Goal: Task Accomplishment & Management: Complete application form

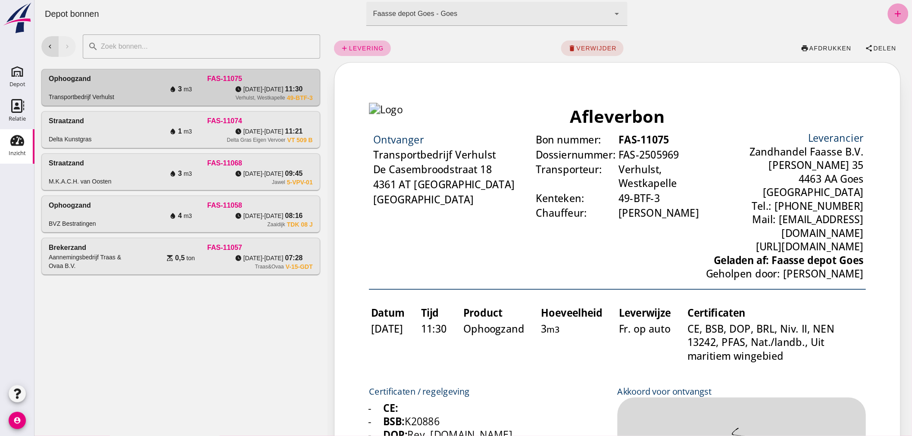
click at [893, 9] on icon "add" at bounding box center [898, 14] width 10 height 10
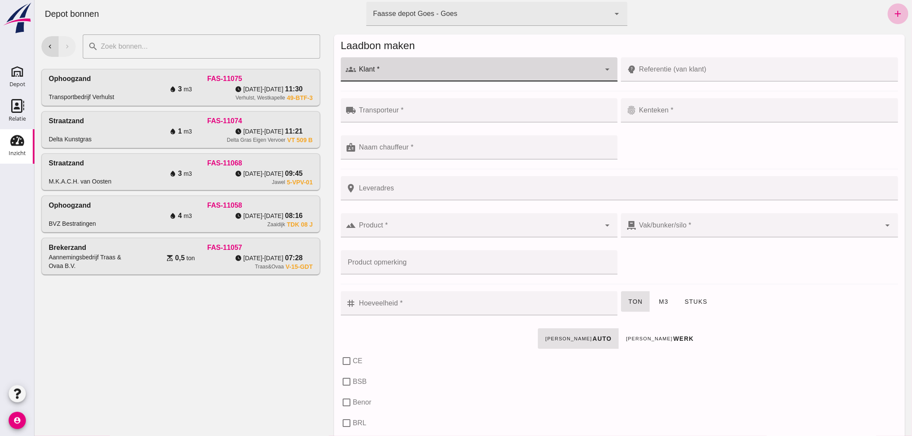
drag, startPoint x: 471, startPoint y: 70, endPoint x: 474, endPoint y: 75, distance: 5.6
click at [472, 70] on input "Klant *" at bounding box center [478, 74] width 244 height 10
click at [379, 93] on div "Zaaidijk Grondwerken & Verhuur" at bounding box center [482, 95] width 247 height 10
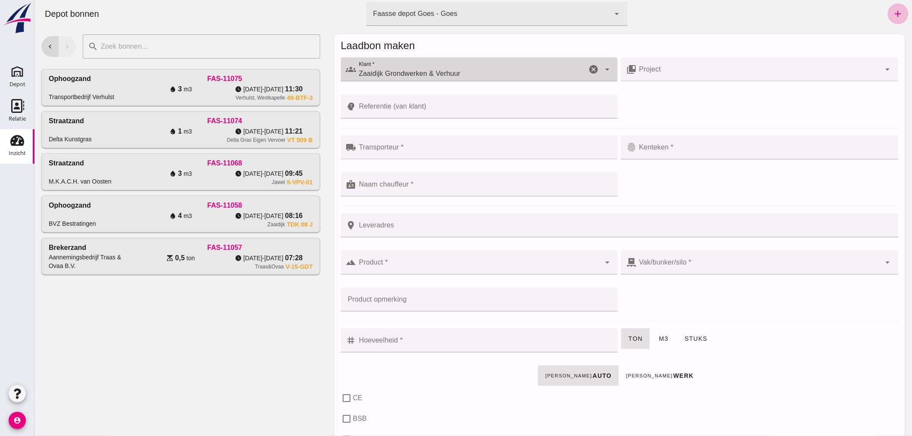
type input "Zaaidijk Grondwerken & Verhuur"
click at [405, 150] on input "Transporteur *" at bounding box center [484, 152] width 256 height 10
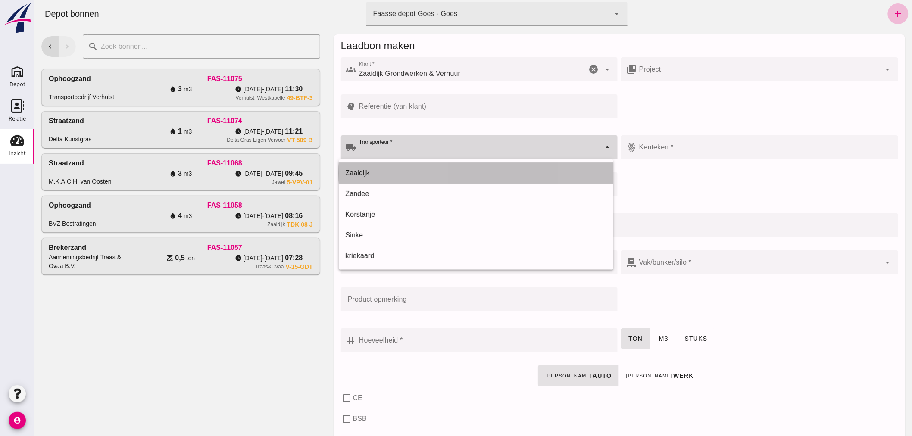
click at [393, 173] on div "Zaaidijk" at bounding box center [475, 173] width 261 height 10
type input "Zaaidijk"
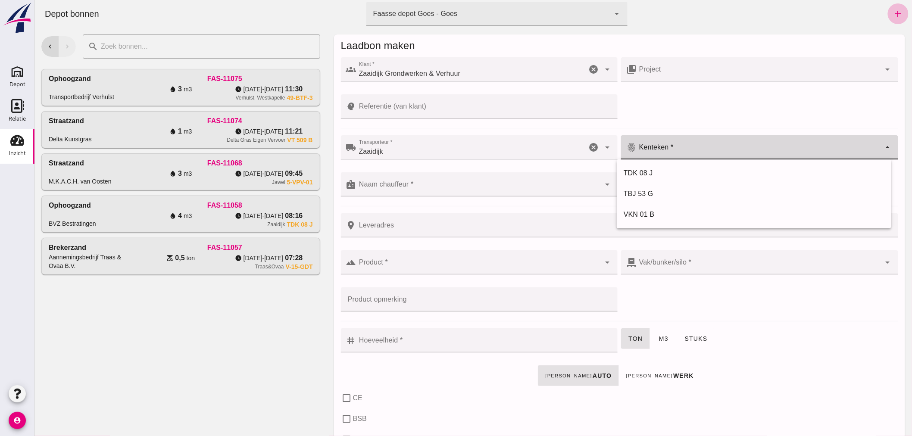
click at [712, 145] on div at bounding box center [758, 147] width 244 height 24
drag, startPoint x: 662, startPoint y: 174, endPoint x: 655, endPoint y: 173, distance: 7.3
click at [662, 174] on div "TDK 08 J" at bounding box center [753, 173] width 261 height 10
type input "TDK 08 J"
click at [449, 187] on input "Naam chauffeur *" at bounding box center [478, 189] width 244 height 10
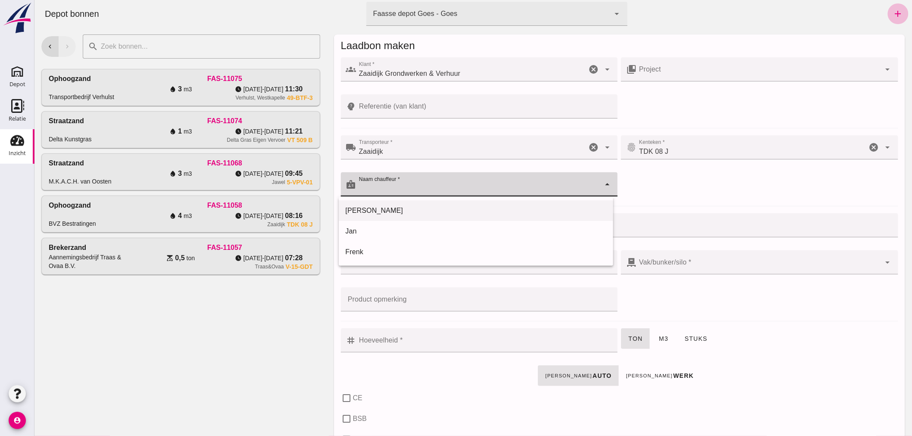
click at [431, 210] on div "[PERSON_NAME]" at bounding box center [475, 211] width 261 height 10
type input "[PERSON_NAME]"
click at [424, 264] on input "Product *" at bounding box center [478, 267] width 244 height 10
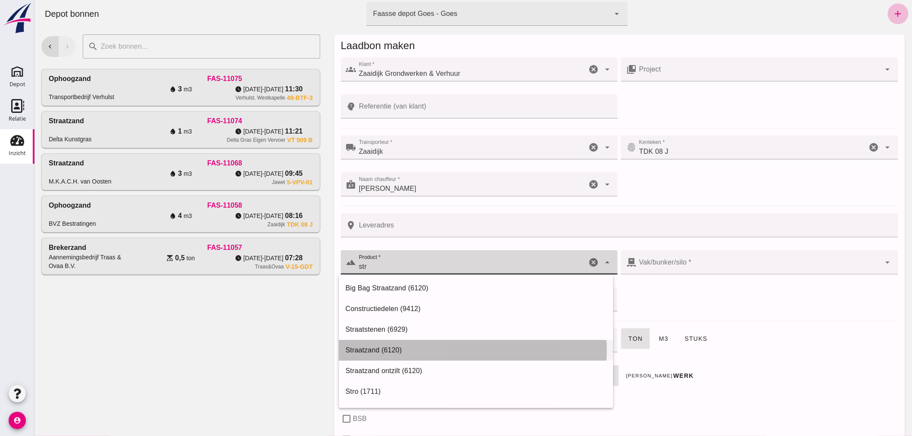
click at [399, 347] on div "Straatzand (6120)" at bounding box center [475, 350] width 261 height 10
type input "Straatzand (6120)"
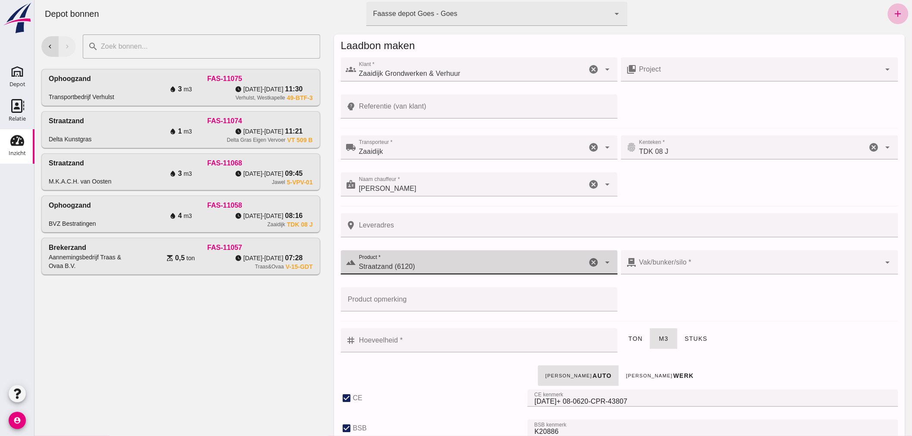
checkbox input "true"
type input "40"
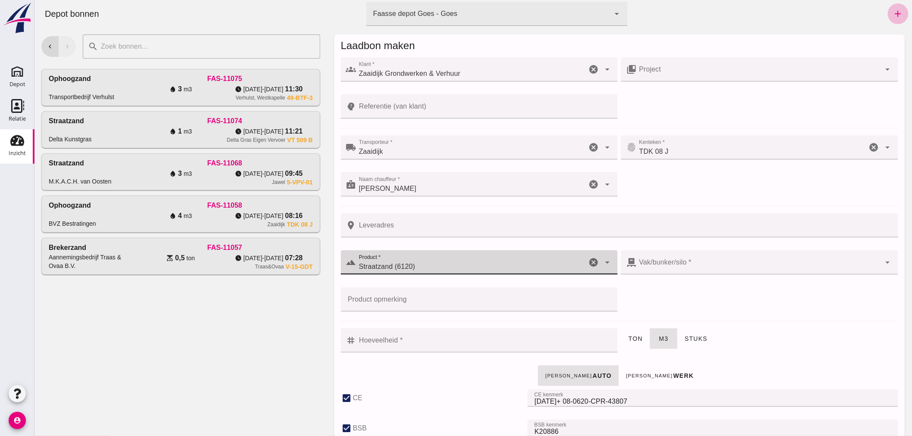
checkbox input "true"
type input "303"
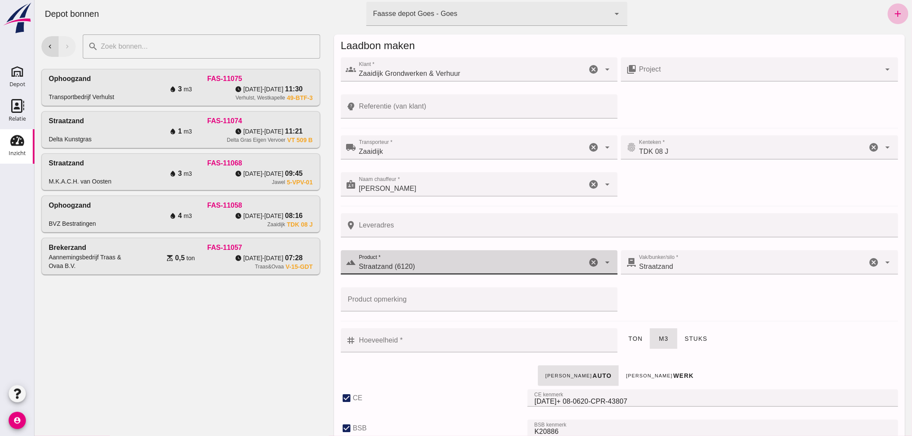
type input "Straatzand (6120)"
click at [429, 338] on input "Hoeveelheid *" at bounding box center [484, 340] width 256 height 24
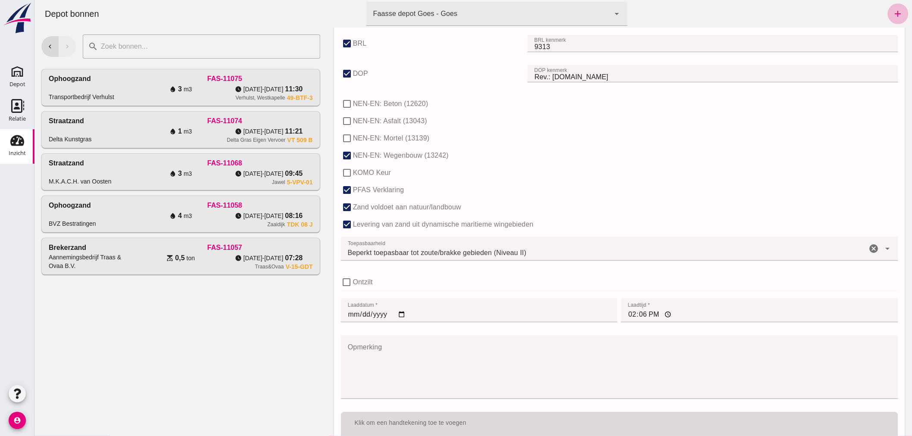
scroll to position [529, 0]
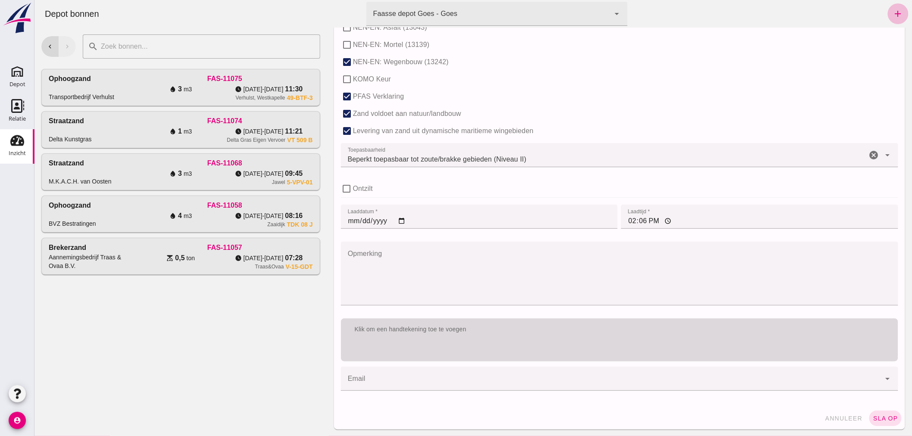
type input "3"
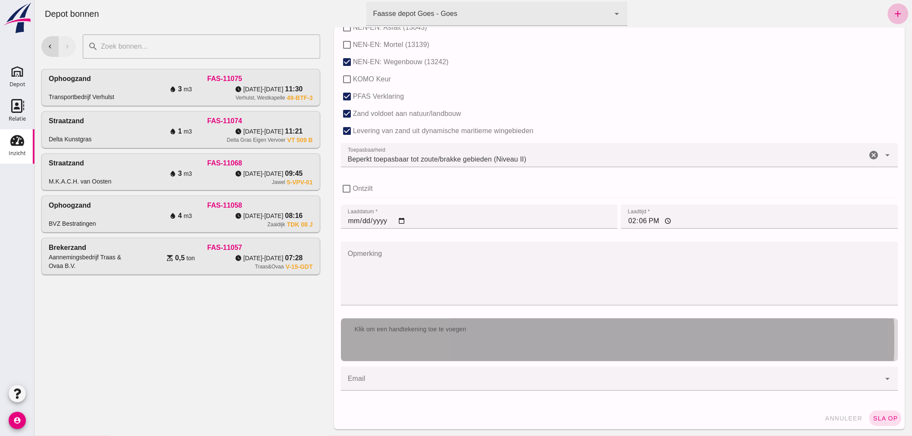
click at [509, 343] on div "Klik om een handtekening toe te voegen" at bounding box center [619, 340] width 557 height 43
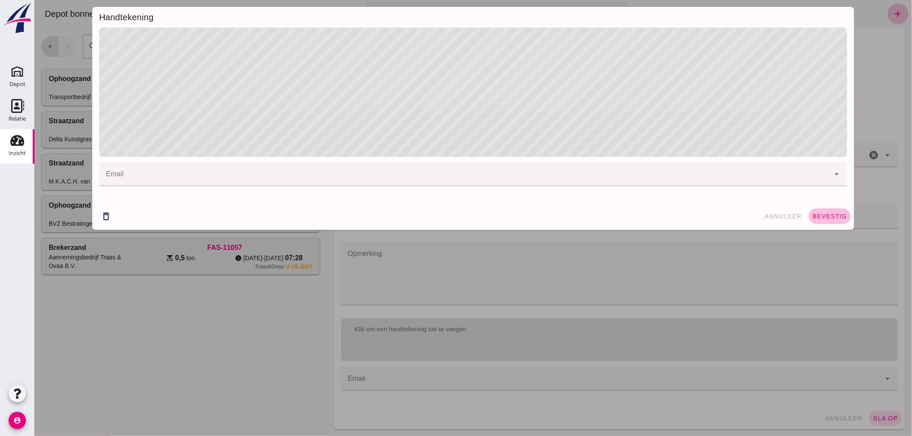
drag, startPoint x: 834, startPoint y: 216, endPoint x: 858, endPoint y: 274, distance: 63.6
click at [836, 227] on div "delete_outline annuleer bevestig" at bounding box center [473, 217] width 762 height 28
drag, startPoint x: 826, startPoint y: 217, endPoint x: 826, endPoint y: 229, distance: 11.6
click at [826, 218] on span "bevestig" at bounding box center [829, 216] width 35 height 7
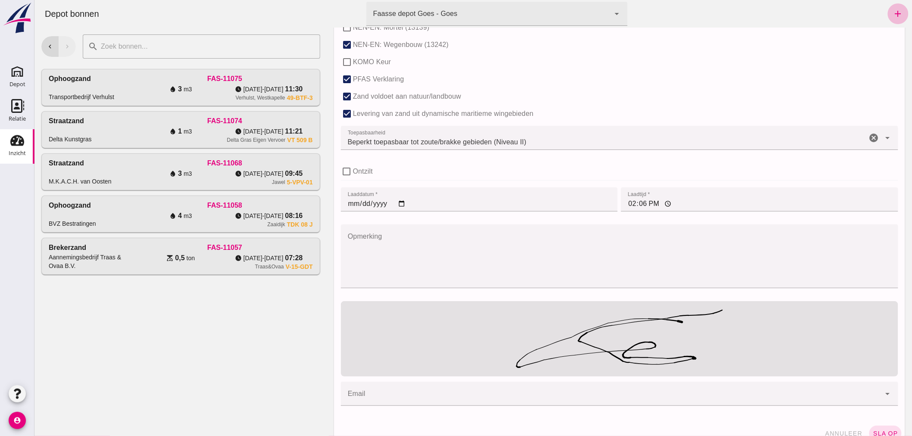
scroll to position [562, 0]
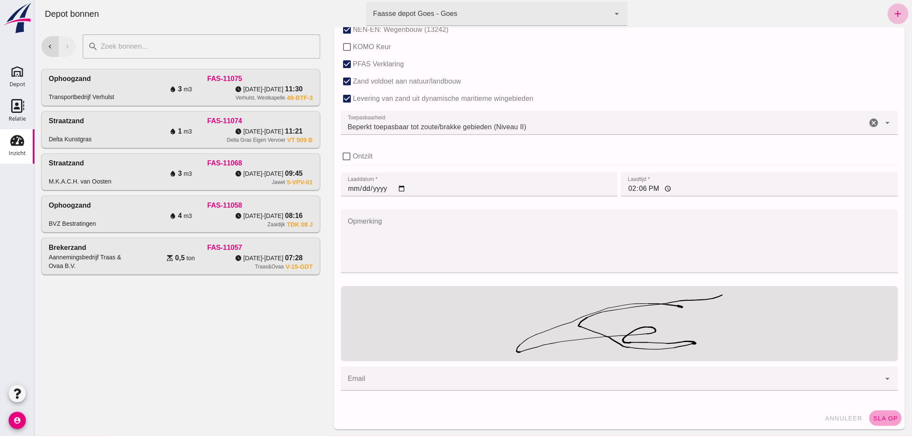
click at [878, 415] on span "sla op" at bounding box center [885, 418] width 25 height 7
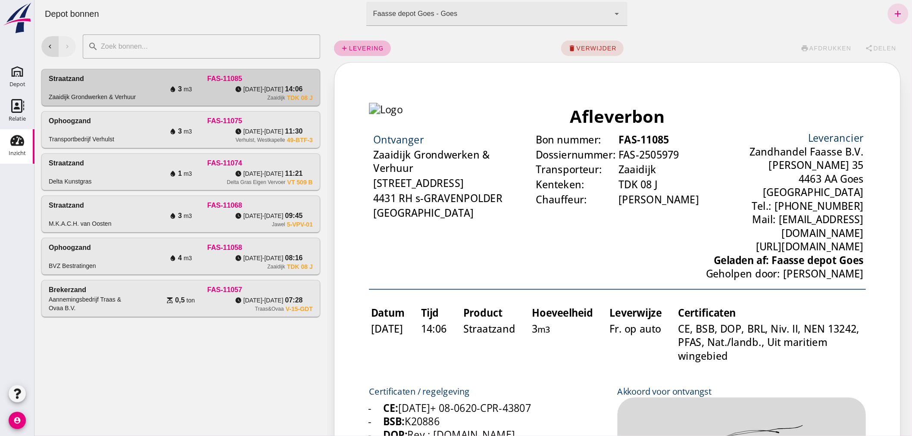
scroll to position [0, 0]
